Goal: Navigation & Orientation: Go to known website

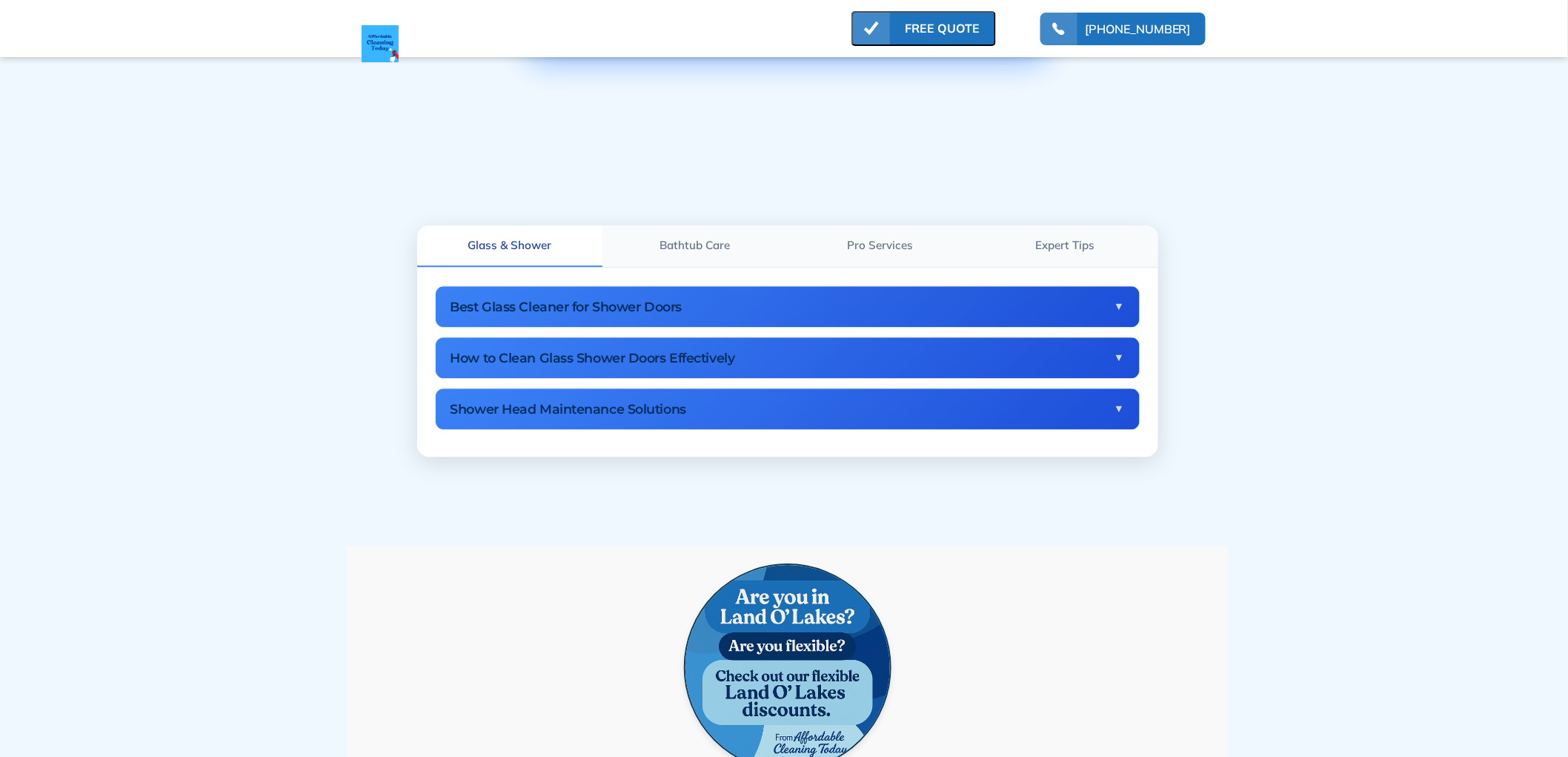
scroll to position [1564, 0]
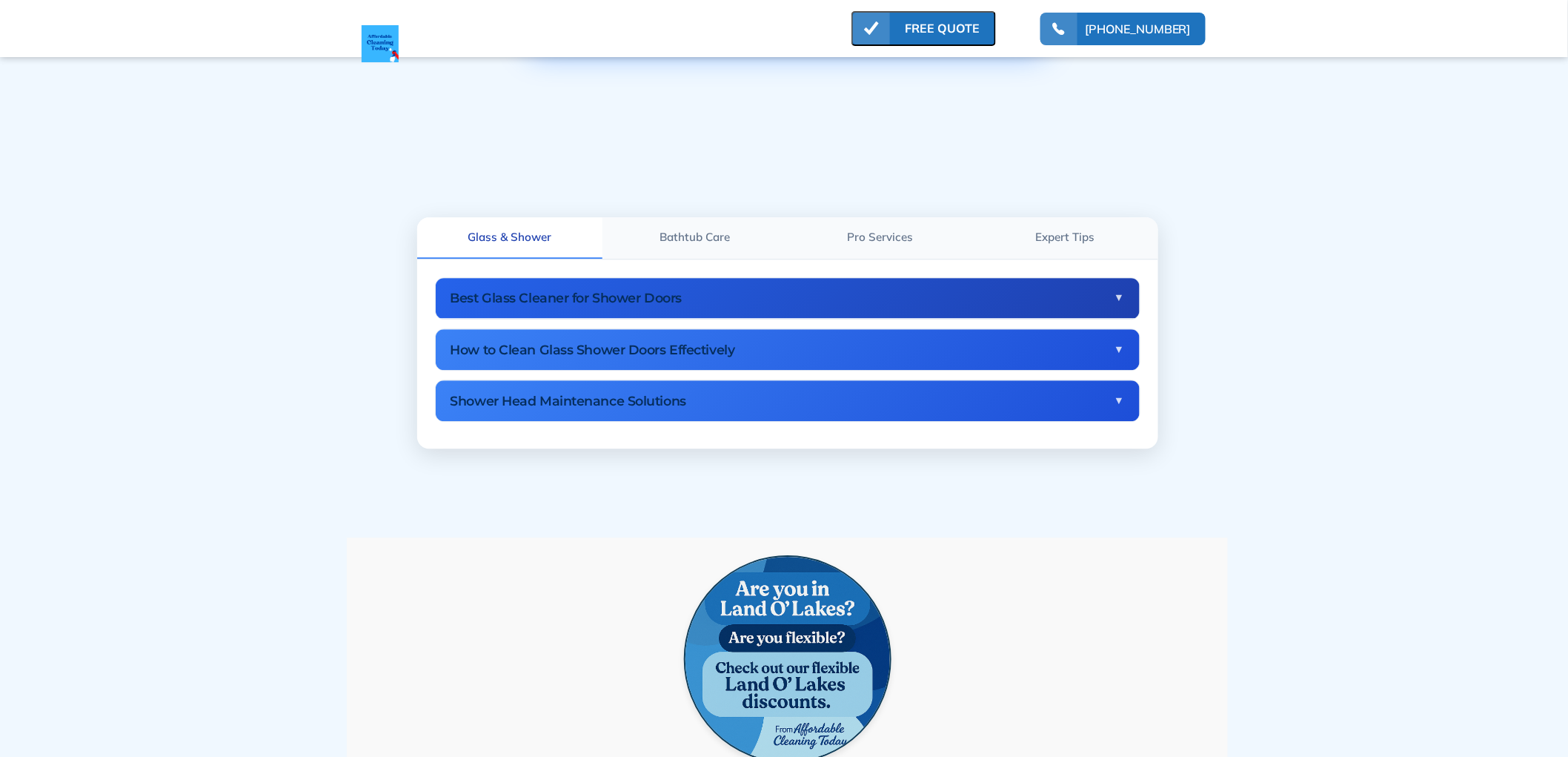
click at [570, 290] on h3 "Best Glass Cleaner for Shower Doors" at bounding box center [782, 298] width 663 height 16
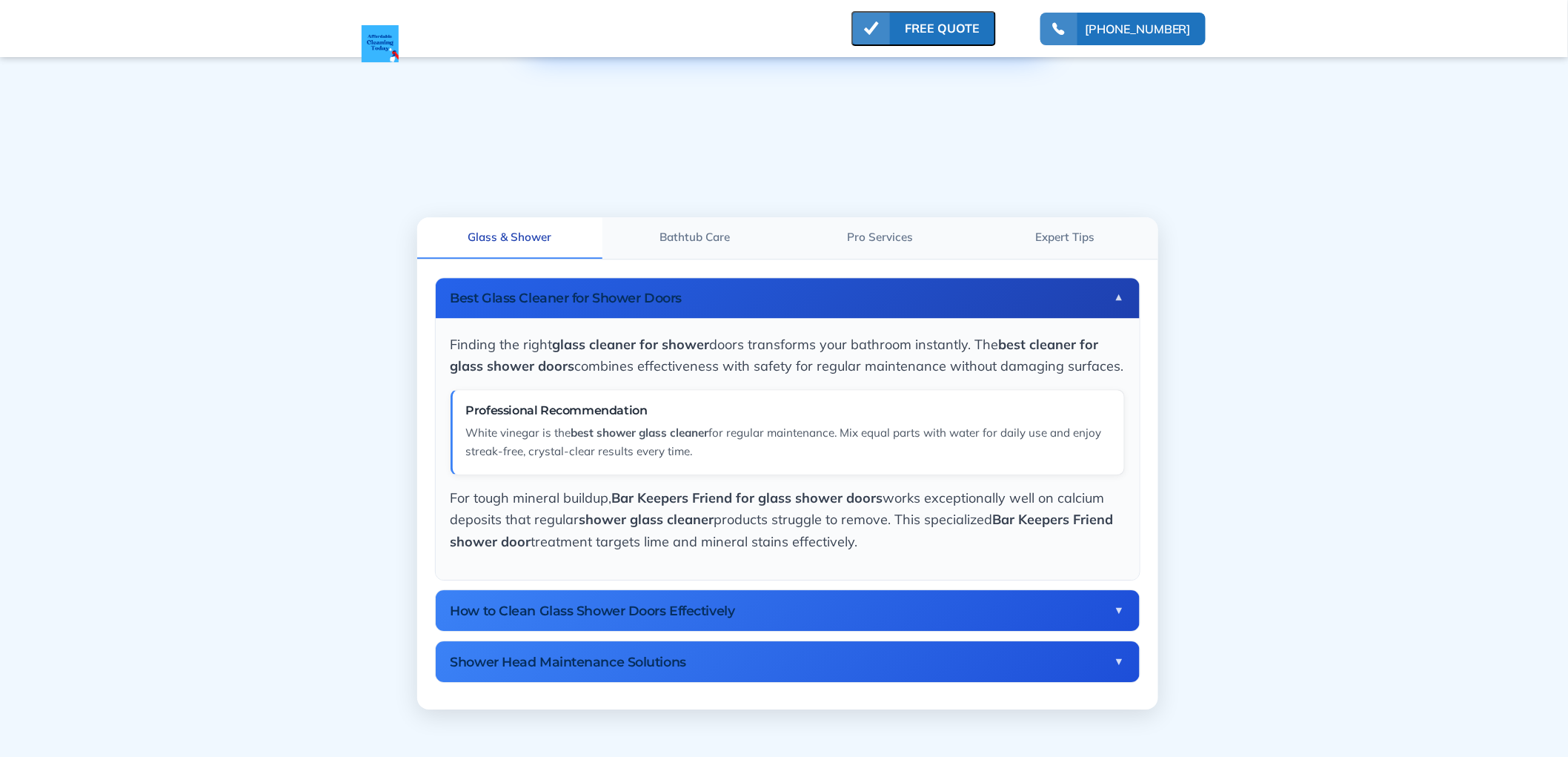
click at [570, 290] on h3 "Best Glass Cleaner for Shower Doors" at bounding box center [782, 298] width 663 height 16
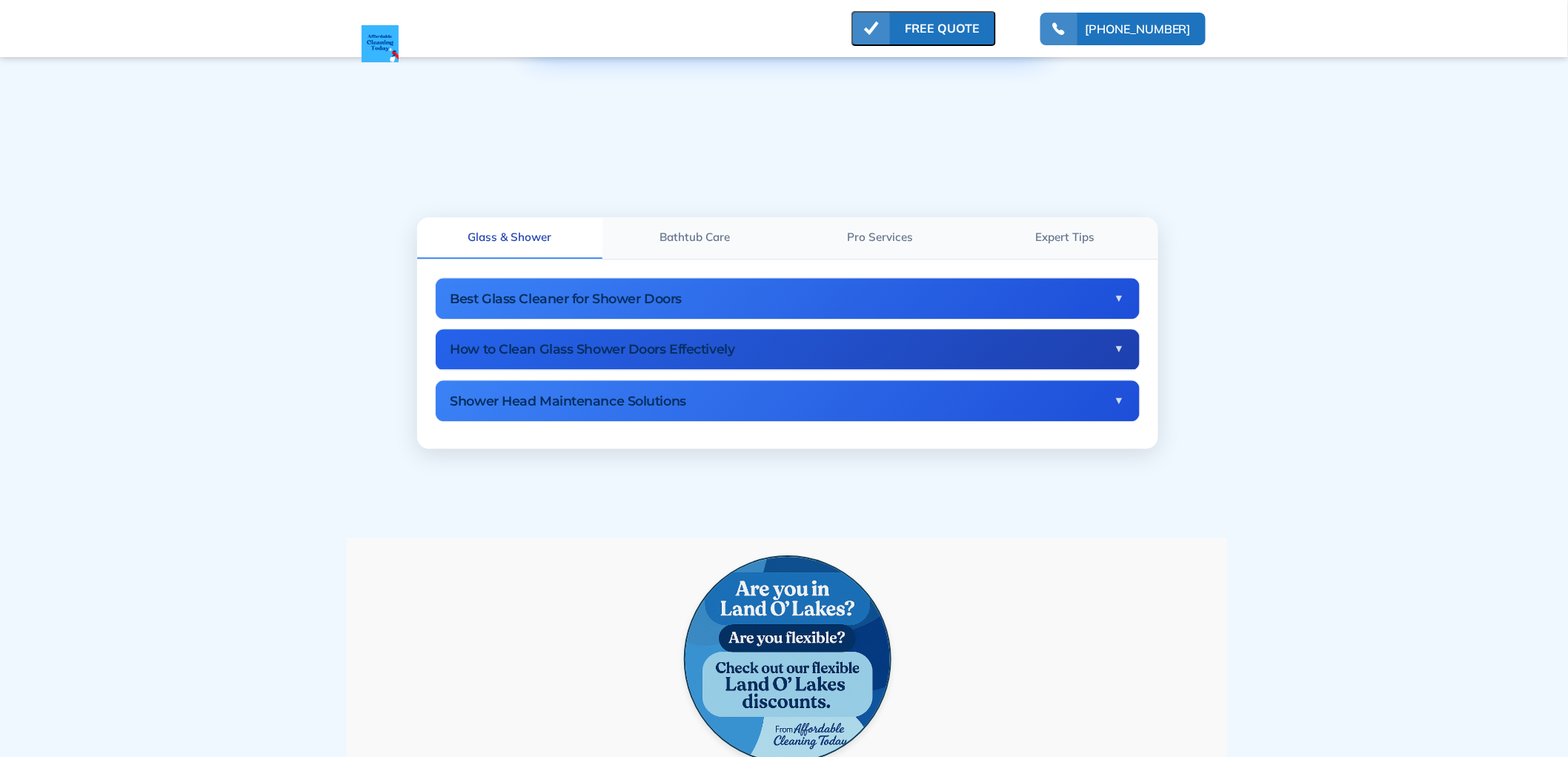
click at [602, 335] on div "How to Clean Glass Shower Doors Effectively ▼" at bounding box center [788, 349] width 704 height 40
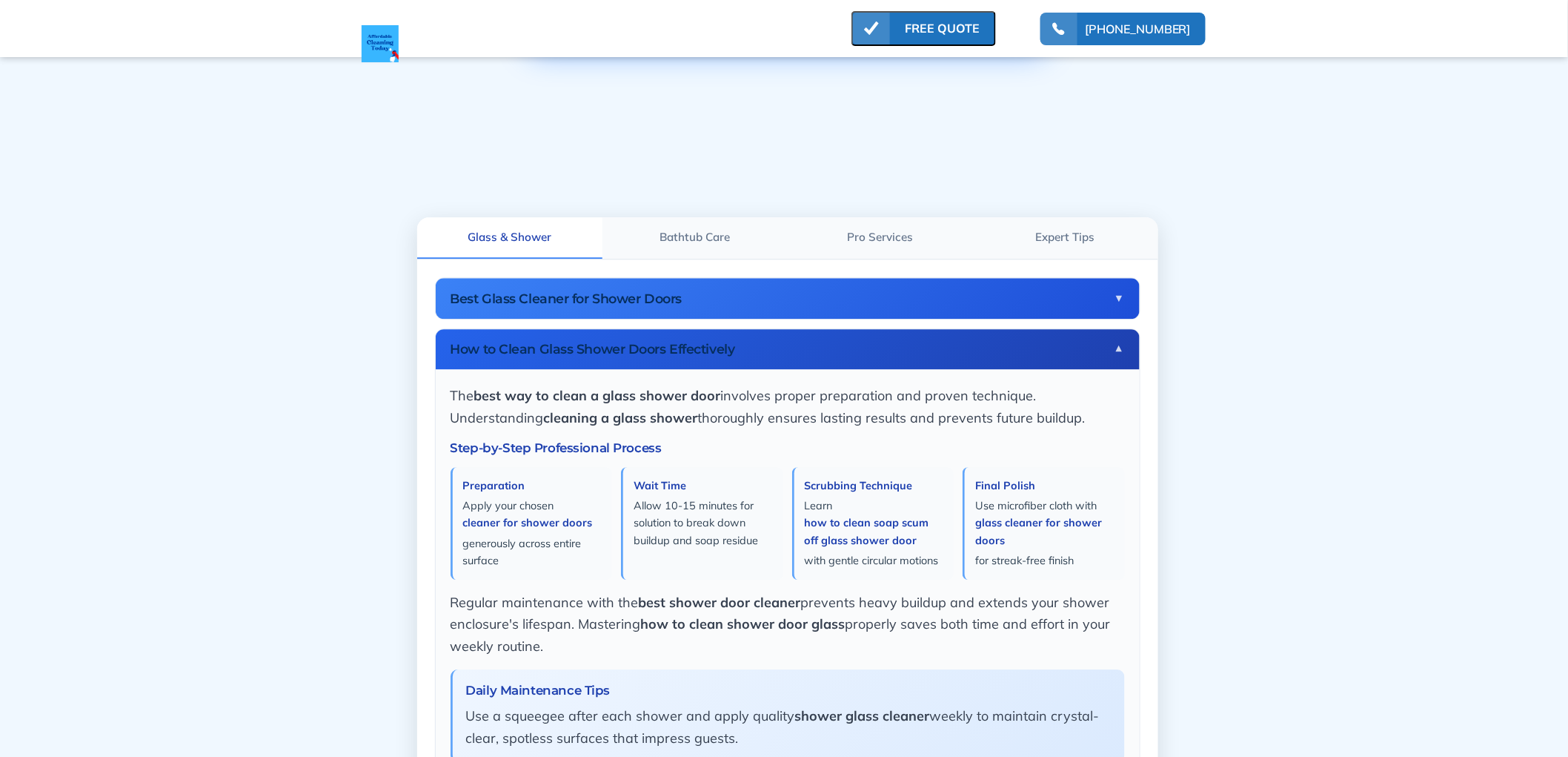
click at [602, 335] on div "How to Clean Glass Shower Doors Effectively ▼" at bounding box center [788, 349] width 704 height 40
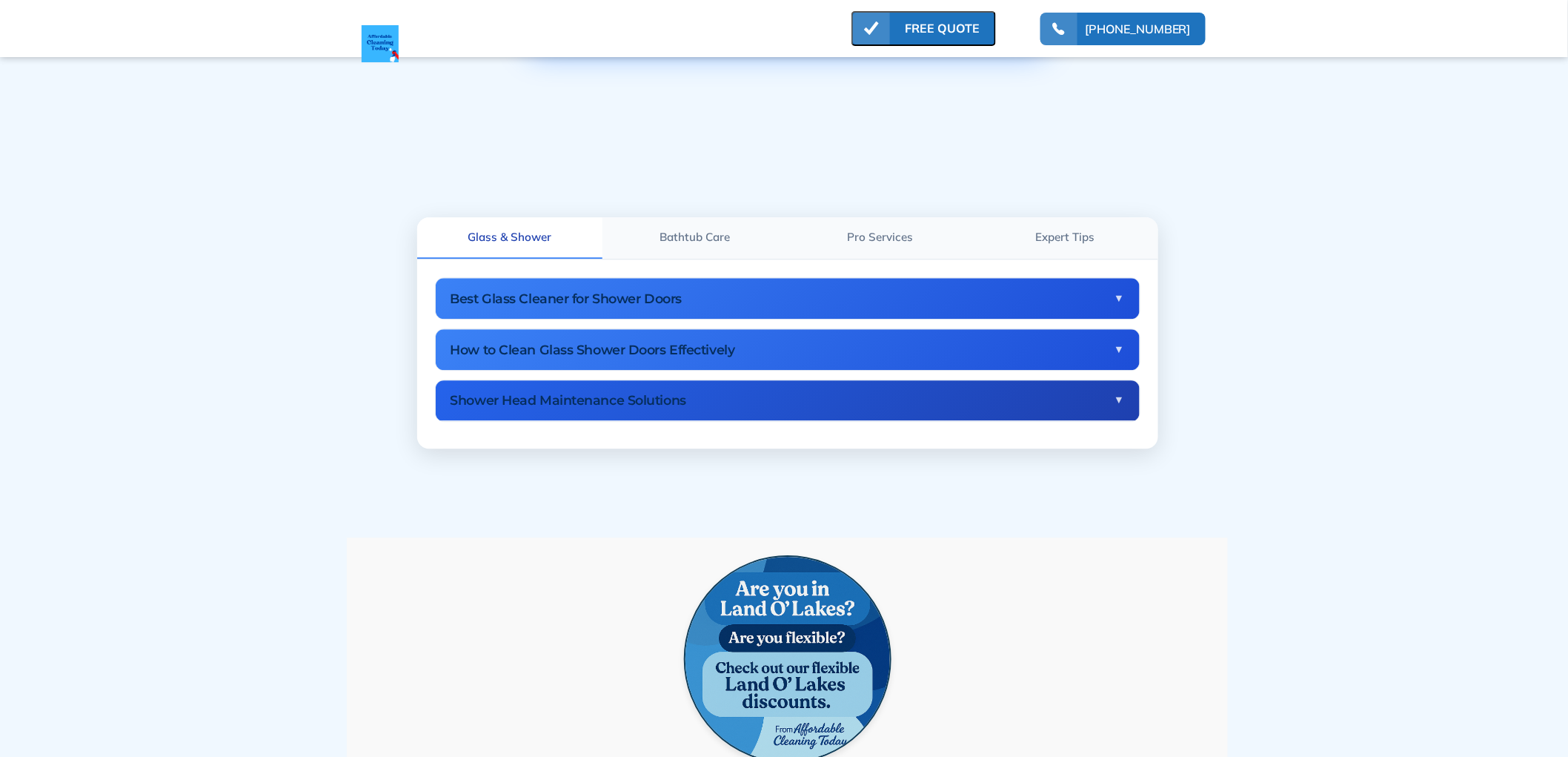
click at [607, 392] on h3 "Shower Head Maintenance Solutions" at bounding box center [782, 400] width 663 height 16
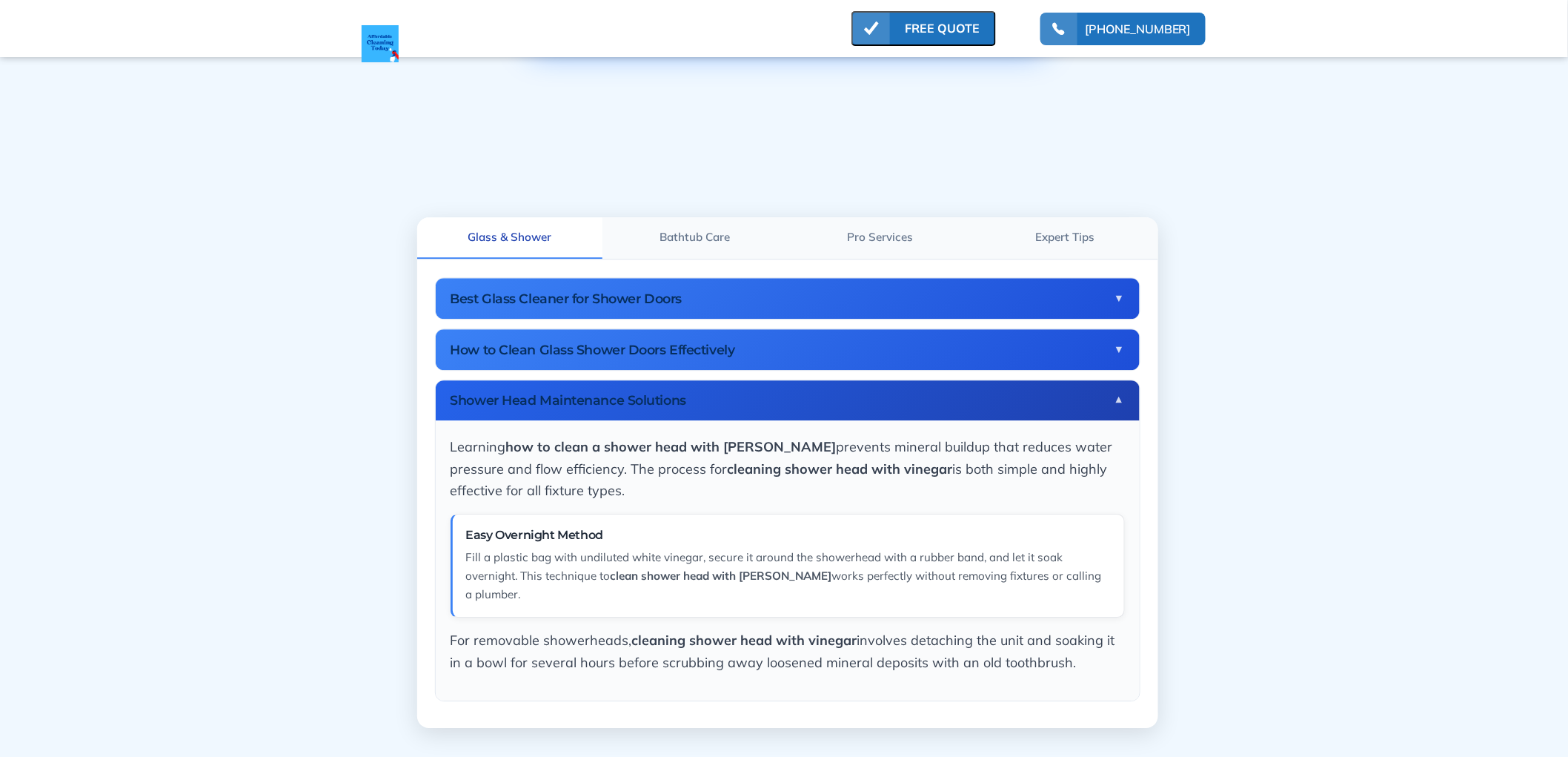
click at [607, 392] on h3 "Shower Head Maintenance Solutions" at bounding box center [782, 400] width 663 height 16
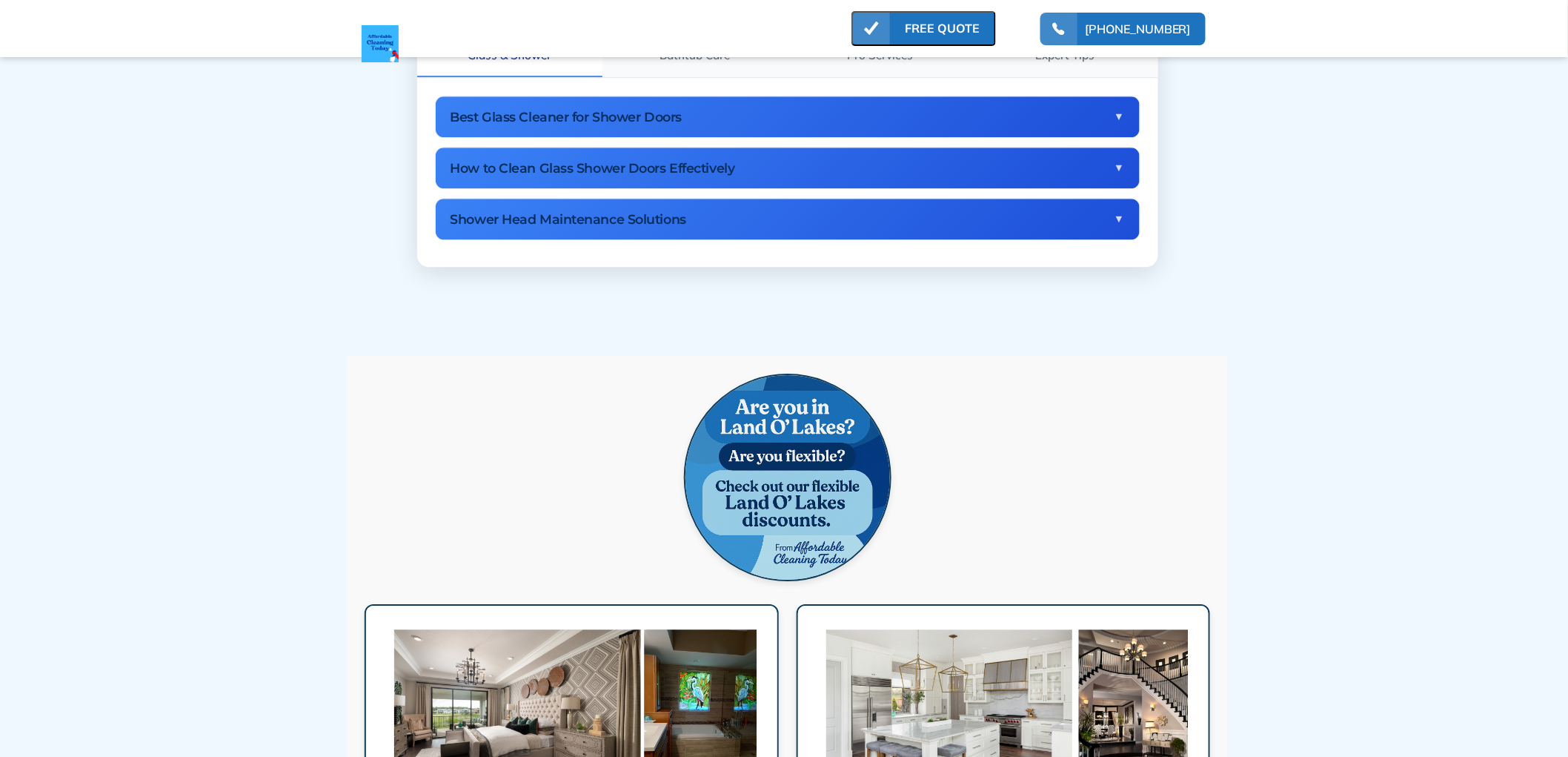
scroll to position [1729, 0]
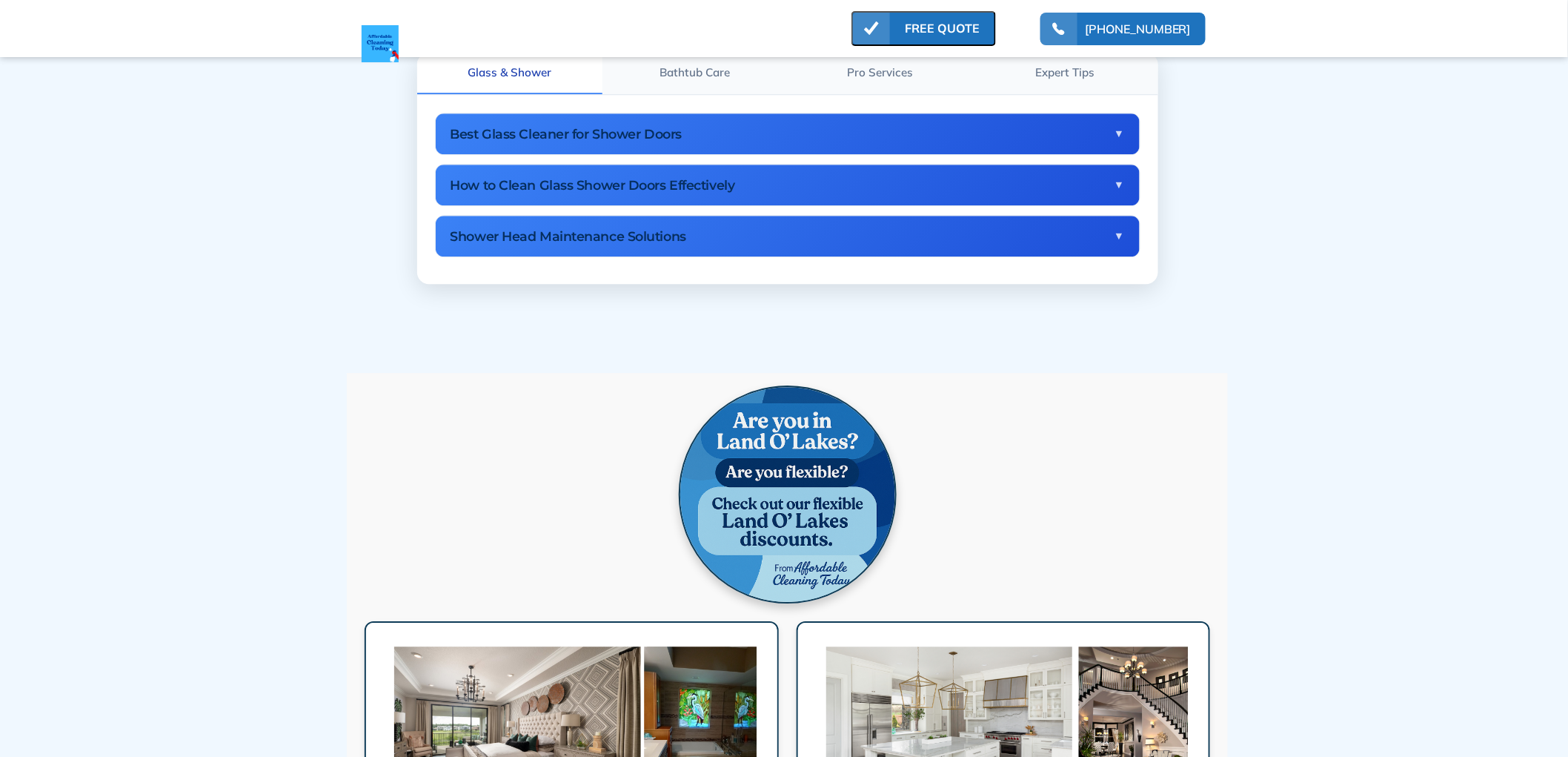
click at [751, 499] on img at bounding box center [788, 495] width 218 height 218
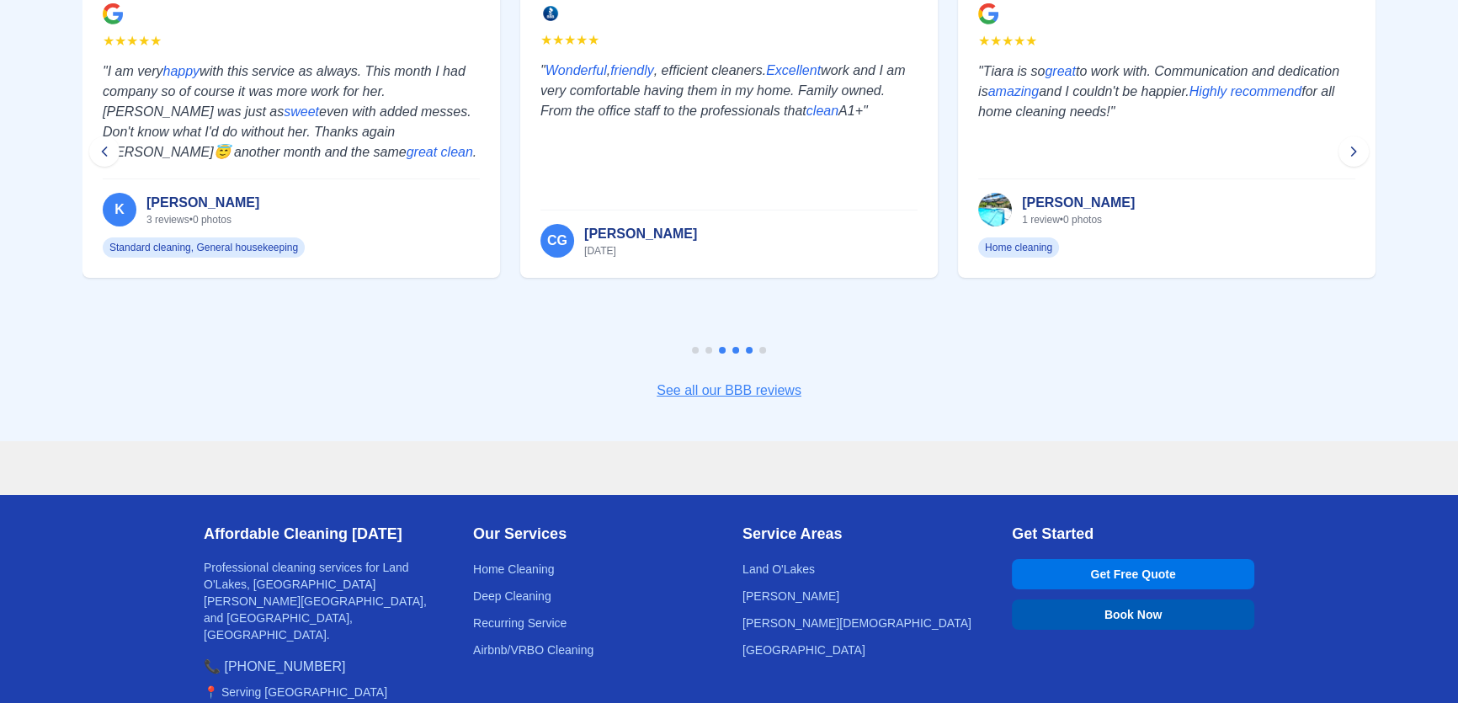
scroll to position [7645, 0]
